Goal: Check status: Check status

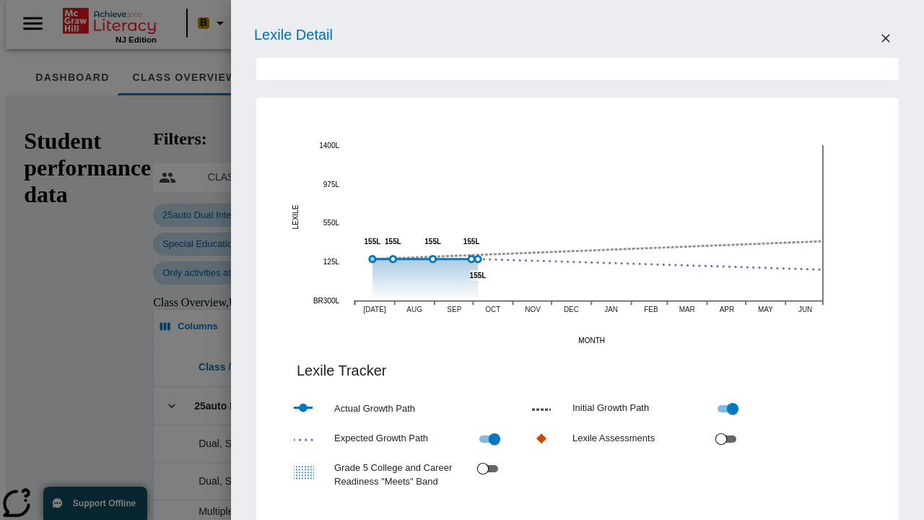
click at [509, 477] on input "Grade 5 College and Career Readiness "Meets" Band" at bounding box center [483, 468] width 52 height 17
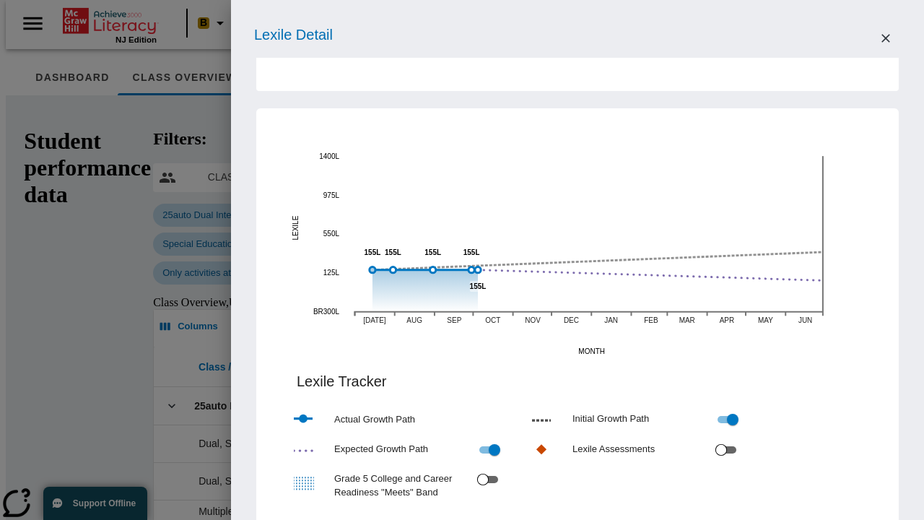
checkbox input "true"
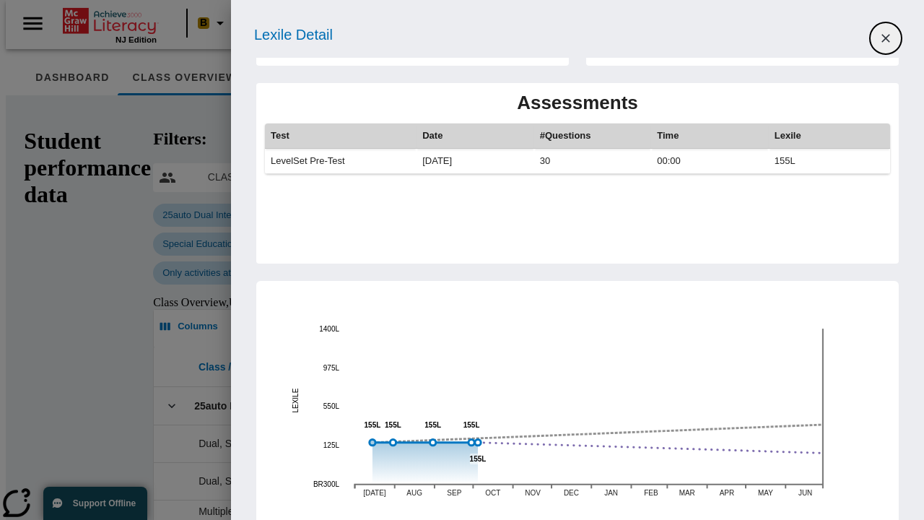
click at [886, 38] on icon "Close" at bounding box center [886, 38] width 9 height 9
